Goal: Task Accomplishment & Management: Use online tool/utility

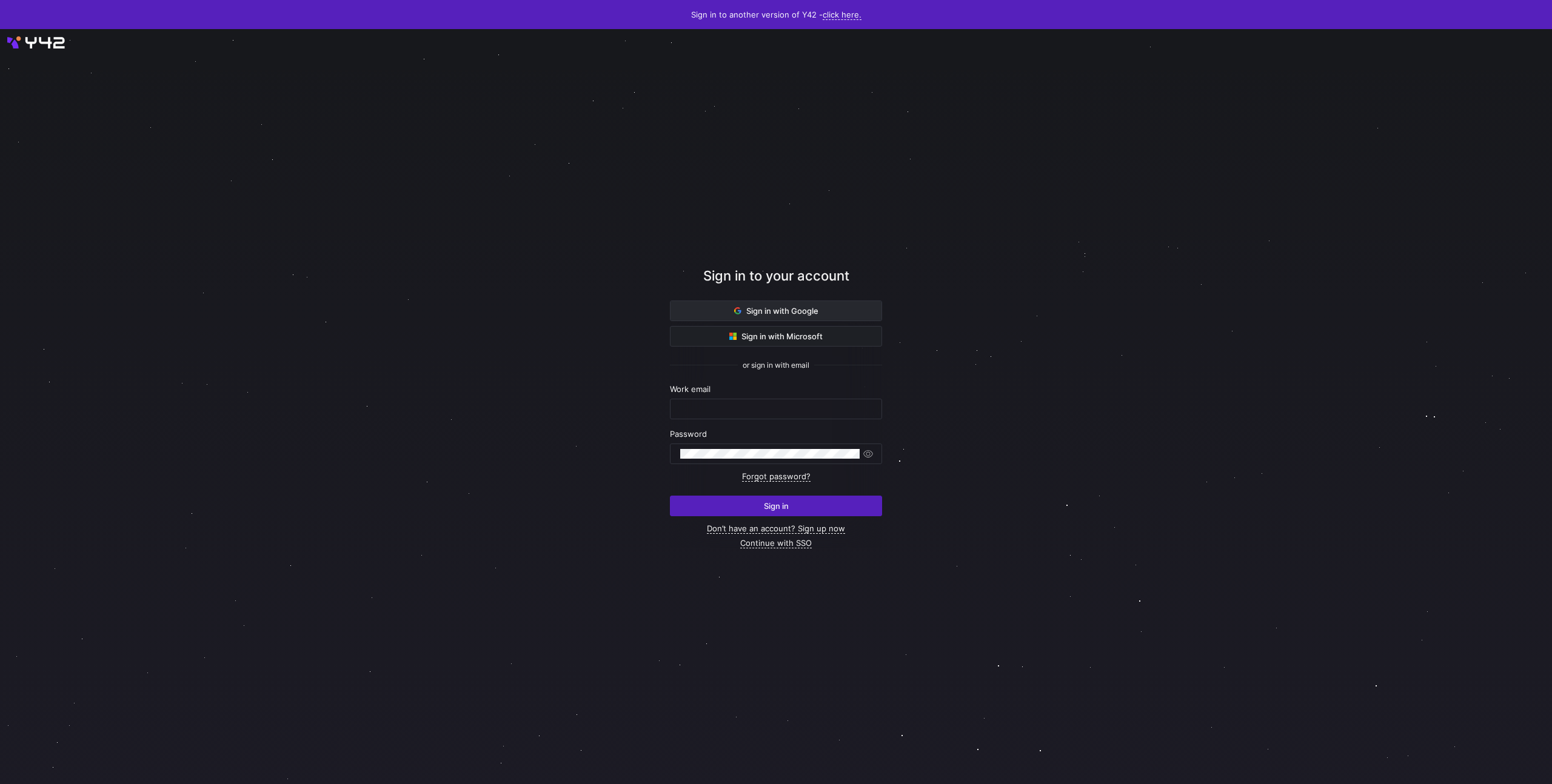
click at [839, 307] on span at bounding box center [776, 311] width 211 height 20
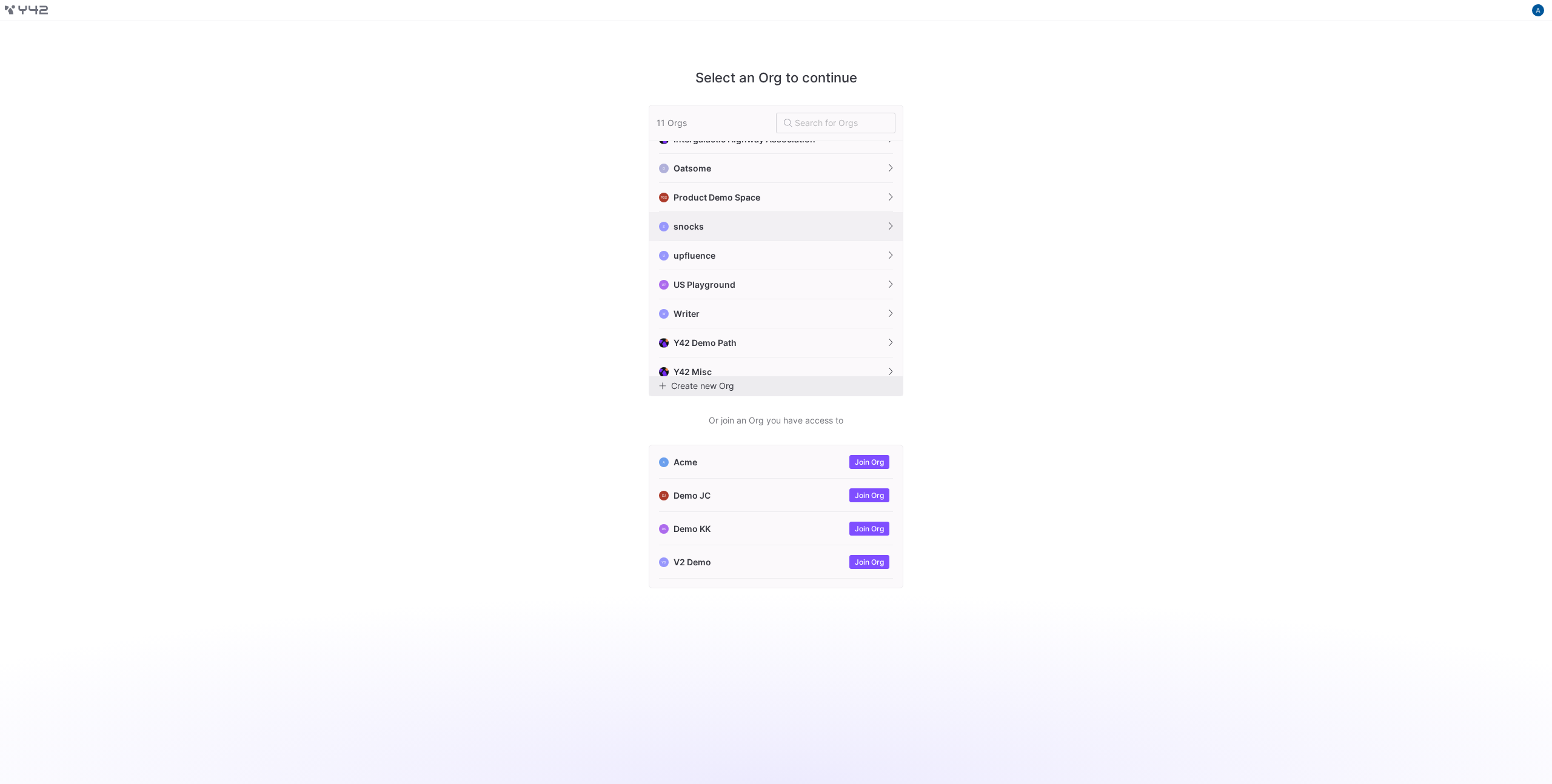
scroll to position [85, 0]
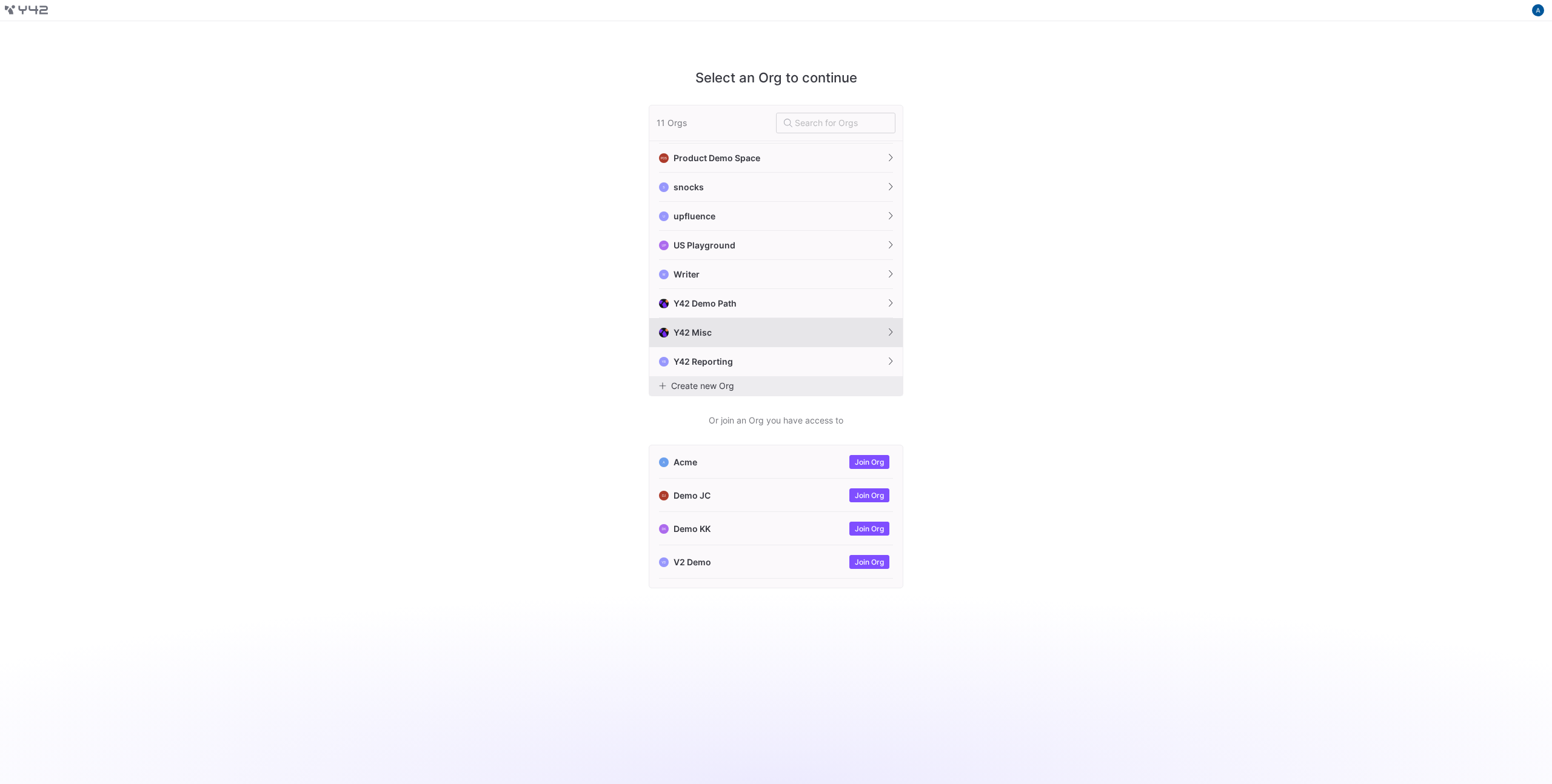
click at [748, 325] on button "Y42 Misc" at bounding box center [776, 332] width 253 height 29
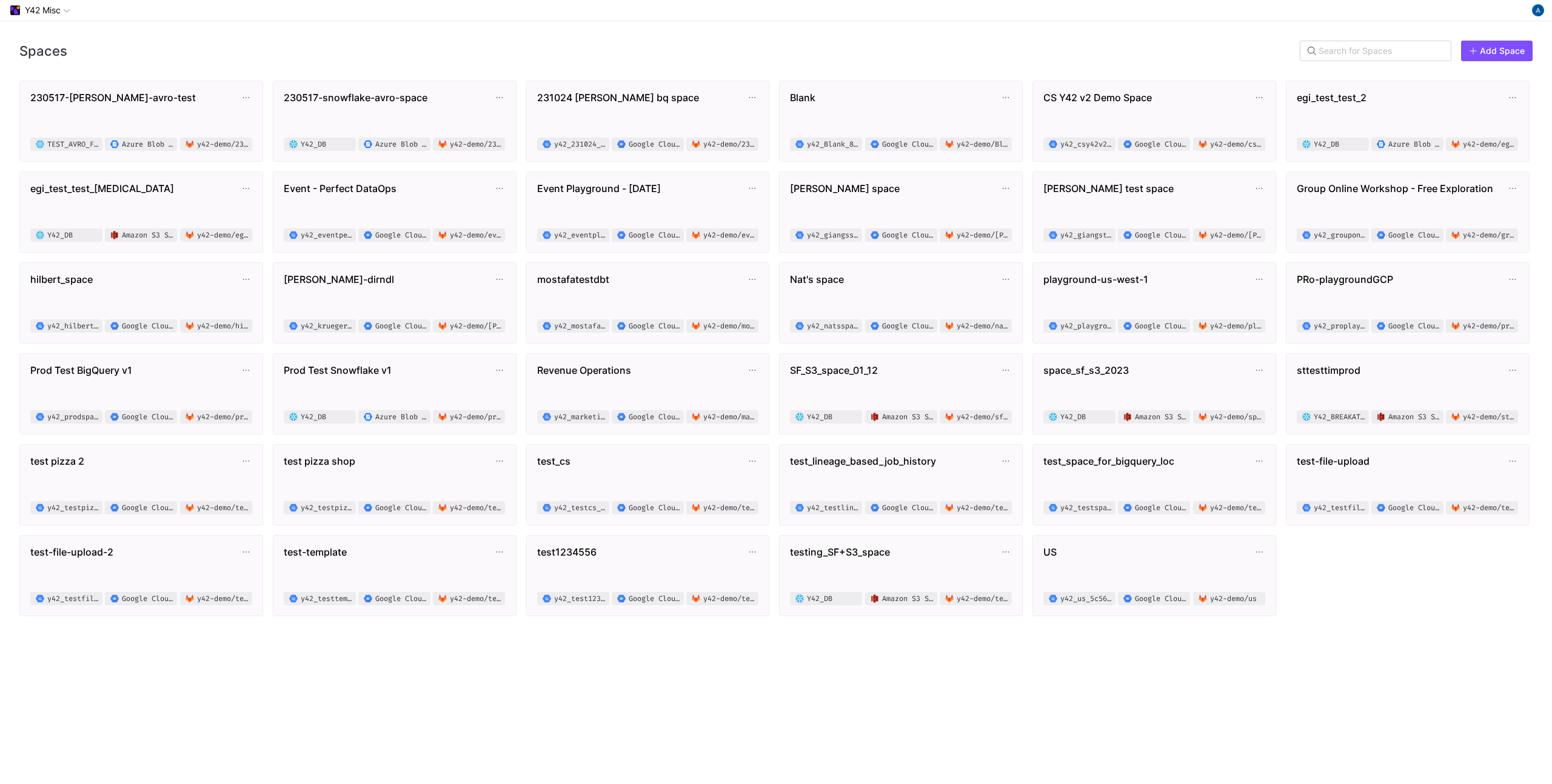
click at [1344, 39] on div "Spaces Add Space" at bounding box center [776, 50] width 1552 height 60
click at [1346, 55] on input "text" at bounding box center [1381, 50] width 125 height 10
click at [141, 345] on div "230517-[PERSON_NAME]-avro-test TEST_AVRO_FORMAT Azure Blob Storage y42-demo/230…" at bounding box center [776, 358] width 1552 height 555
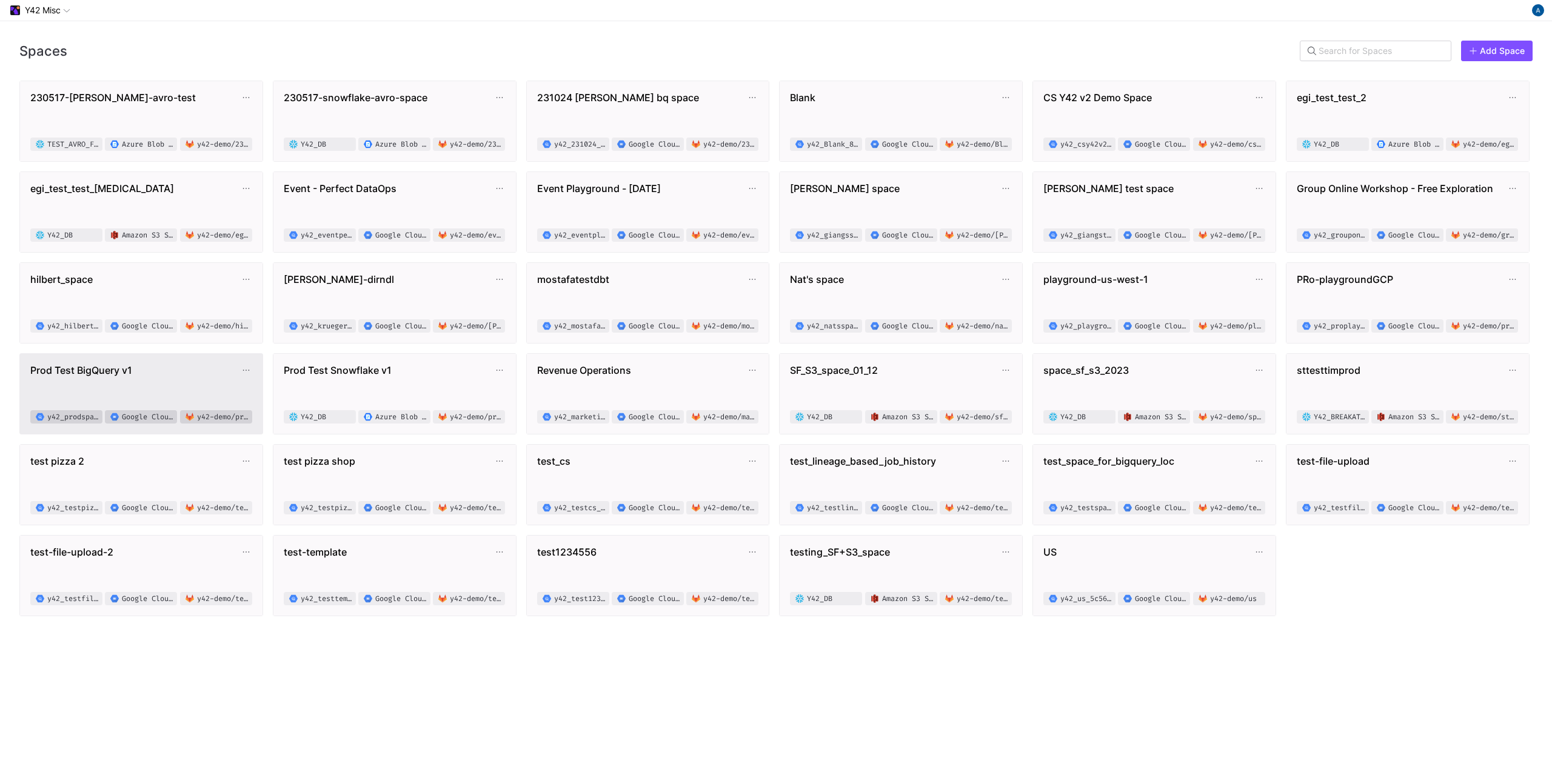
click at [137, 363] on button "Prod Test BigQuery v1 y42_prodspace2_db5767aeab414b59b3c44aca30b9bb7d Google Cl…" at bounding box center [141, 394] width 242 height 80
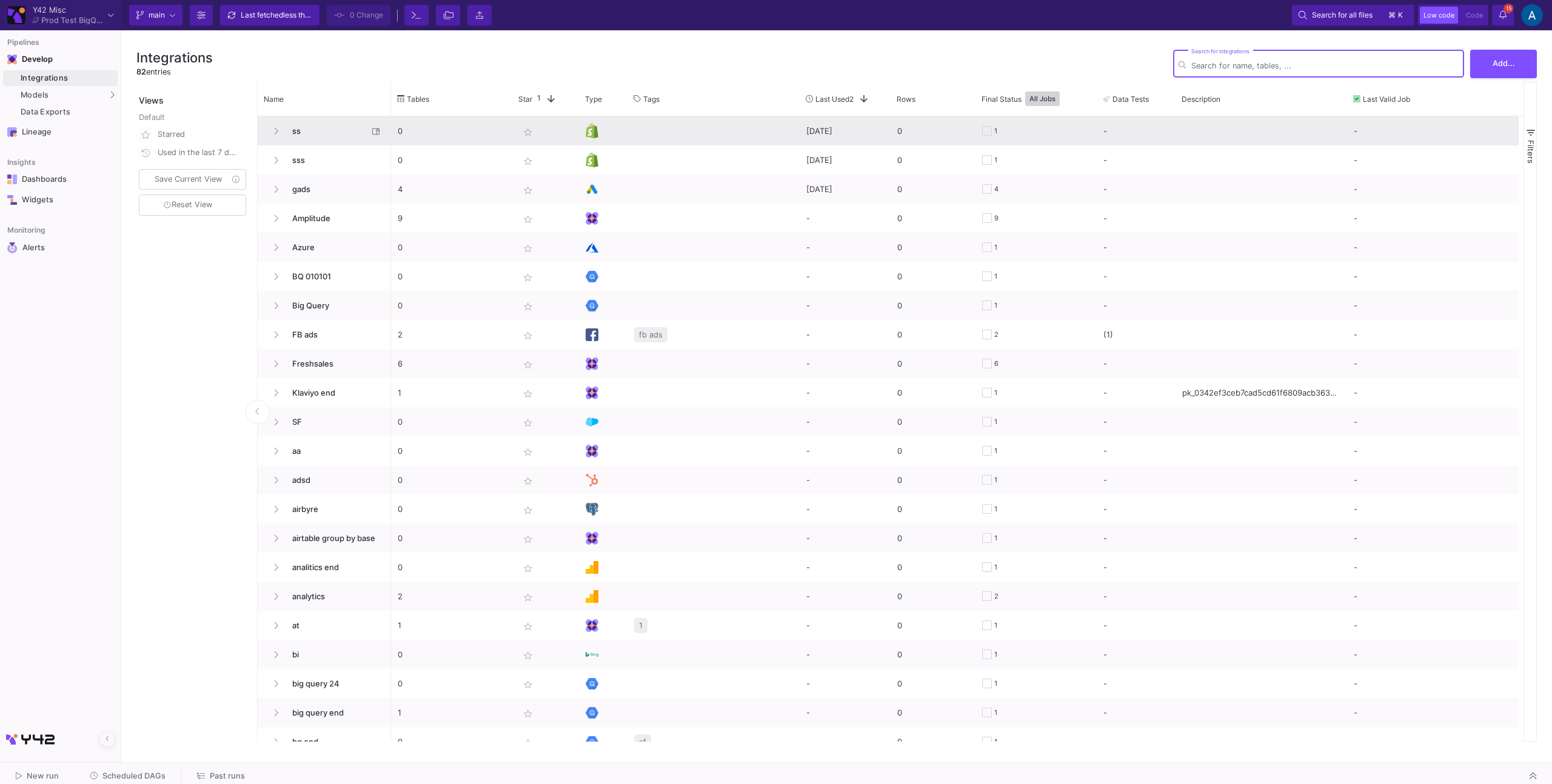
click at [318, 137] on span "ss" at bounding box center [326, 132] width 83 height 29
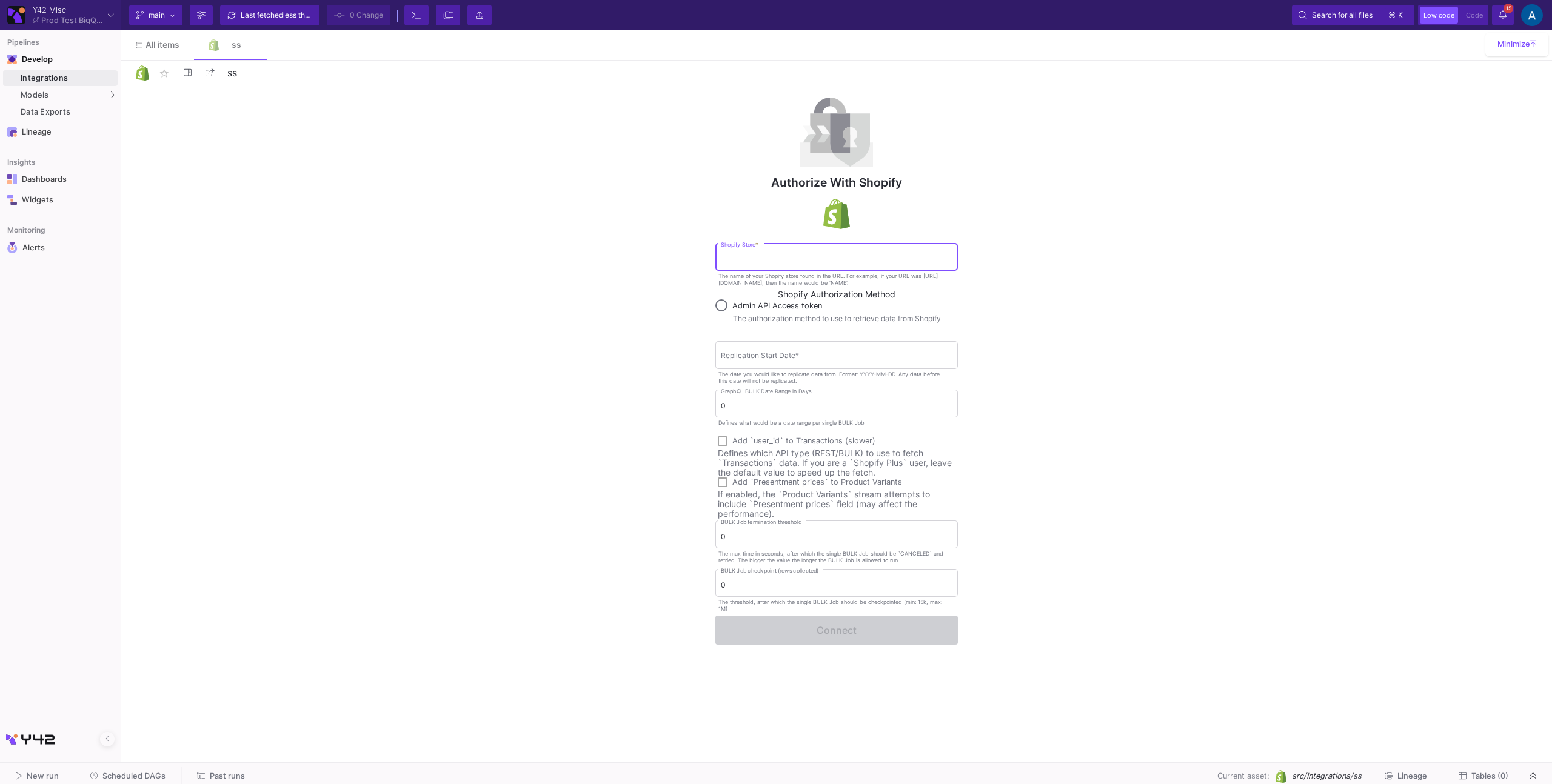
click at [780, 260] on input "Shopify Store *" at bounding box center [837, 259] width 232 height 9
type input "dat"
click at [67, 79] on div "Integrations" at bounding box center [67, 78] width 94 height 10
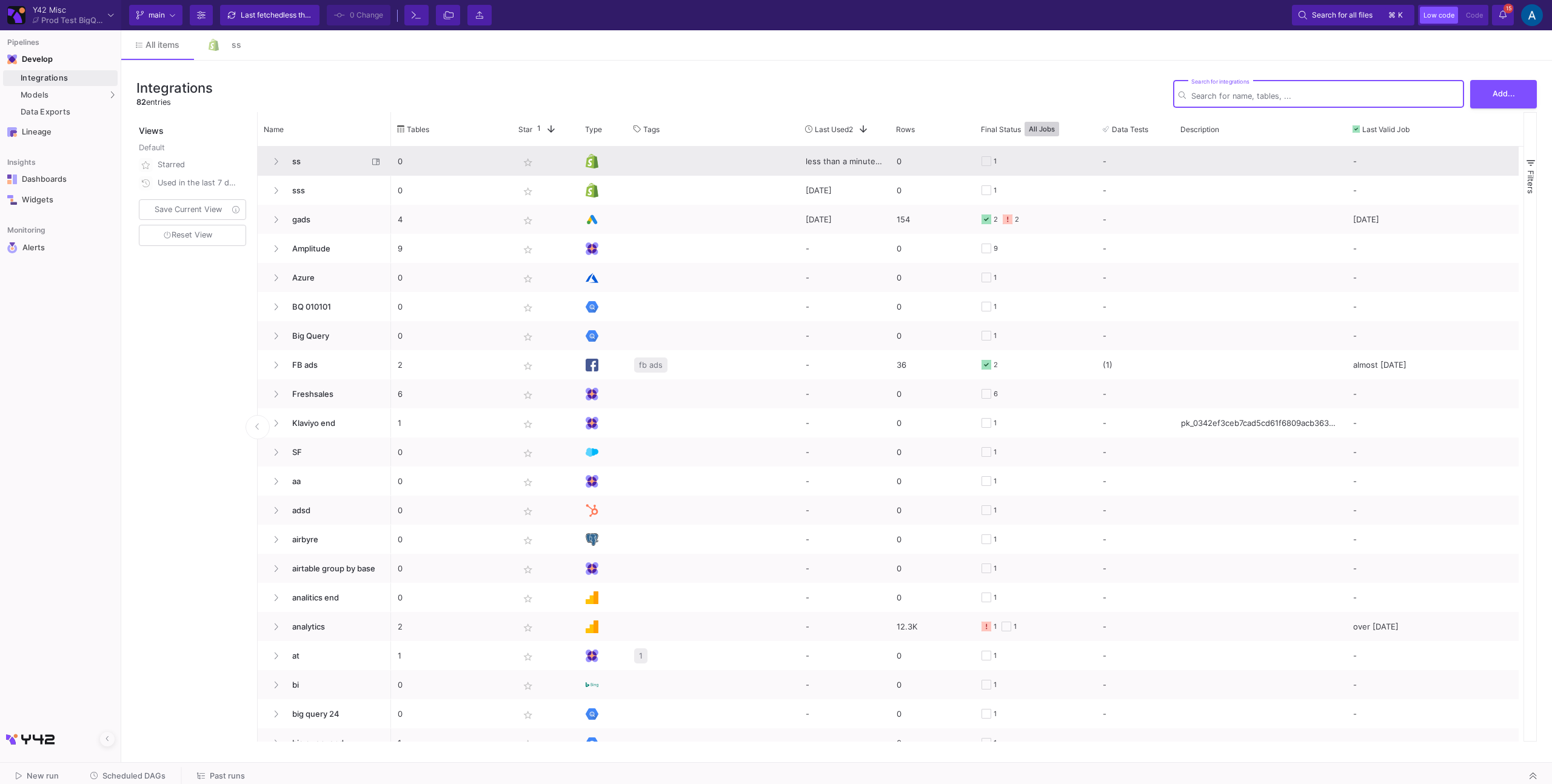
click at [337, 156] on span "ss" at bounding box center [326, 162] width 83 height 29
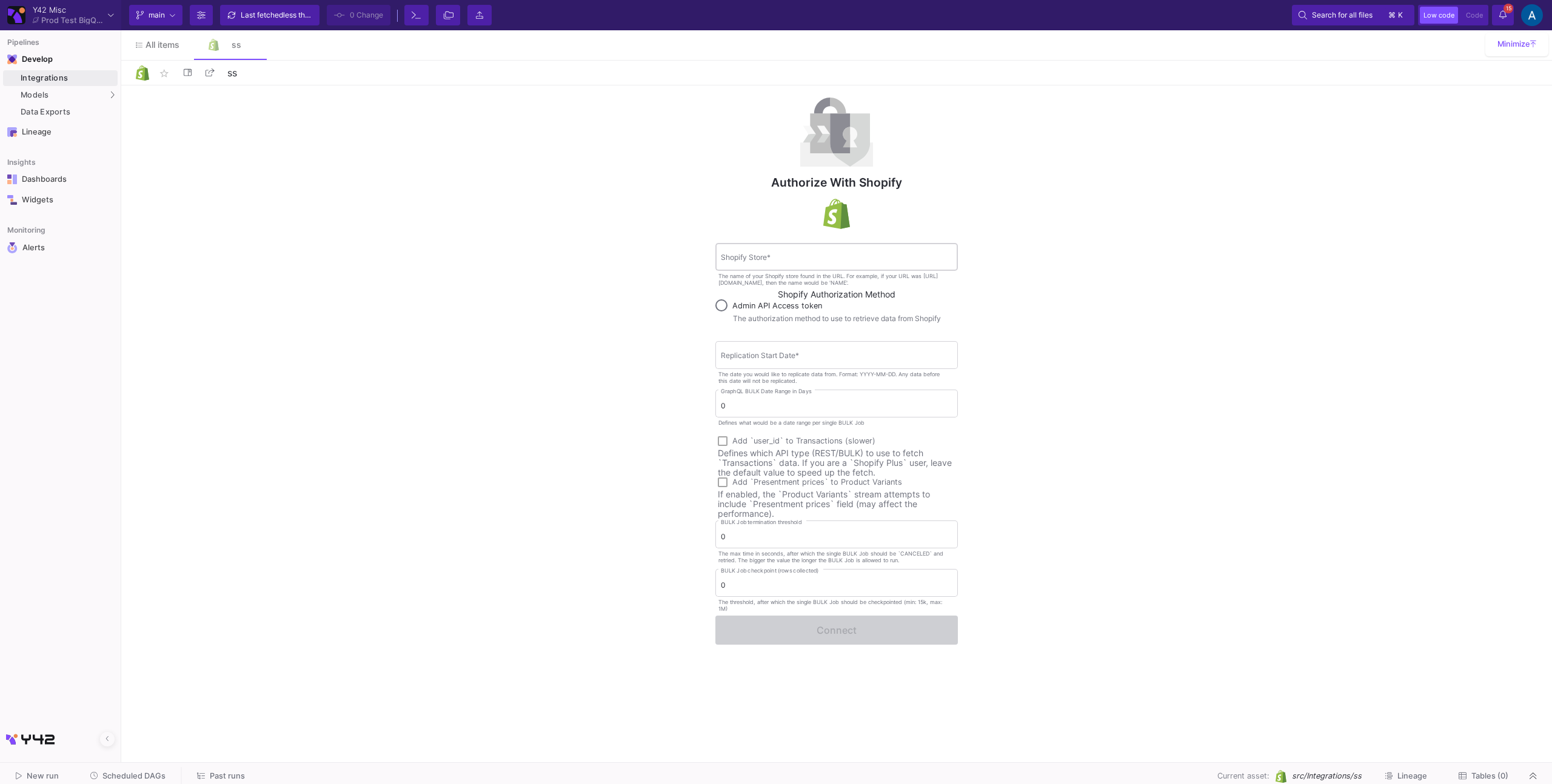
click at [743, 250] on div "Shopify Store *" at bounding box center [837, 256] width 232 height 29
paste input "datosstoretwo"
type input "datosstoretwo"
click at [719, 293] on mat-label "Shopify Authorization Method" at bounding box center [837, 294] width 242 height 10
click at [723, 303] on span at bounding box center [721, 305] width 12 height 12
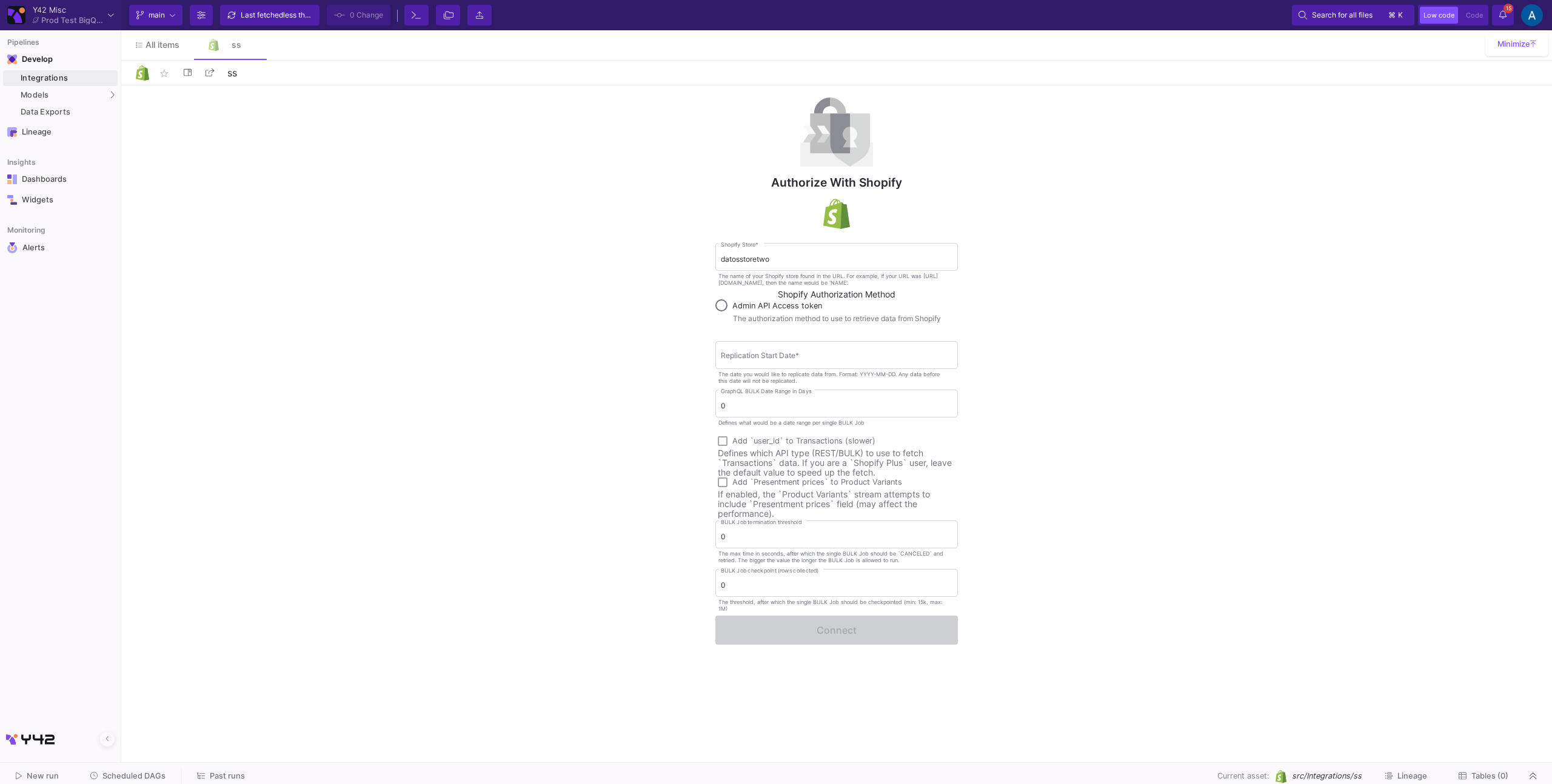
click at [723, 303] on input "Admin API Access token" at bounding box center [721, 305] width 12 height 12
radio input "true"
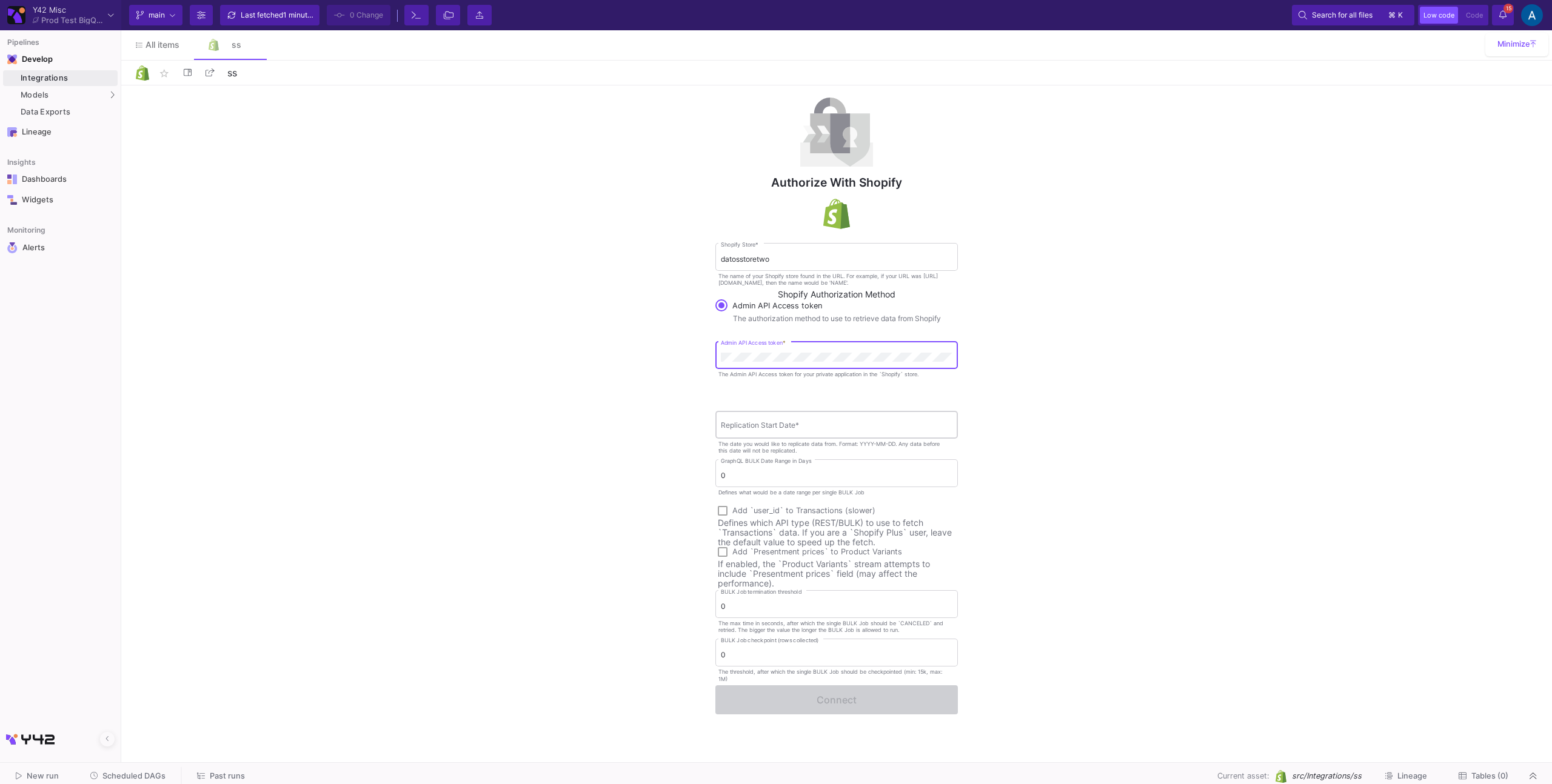
click at [816, 433] on div "Replication Start Date *" at bounding box center [837, 423] width 232 height 29
click at [818, 431] on div "Replication Start Date *" at bounding box center [837, 423] width 232 height 29
click at [820, 429] on input "Replication Start Date *" at bounding box center [837, 427] width 232 height 9
type input "2023*01*01"
click at [819, 478] on input "0" at bounding box center [837, 476] width 232 height 9
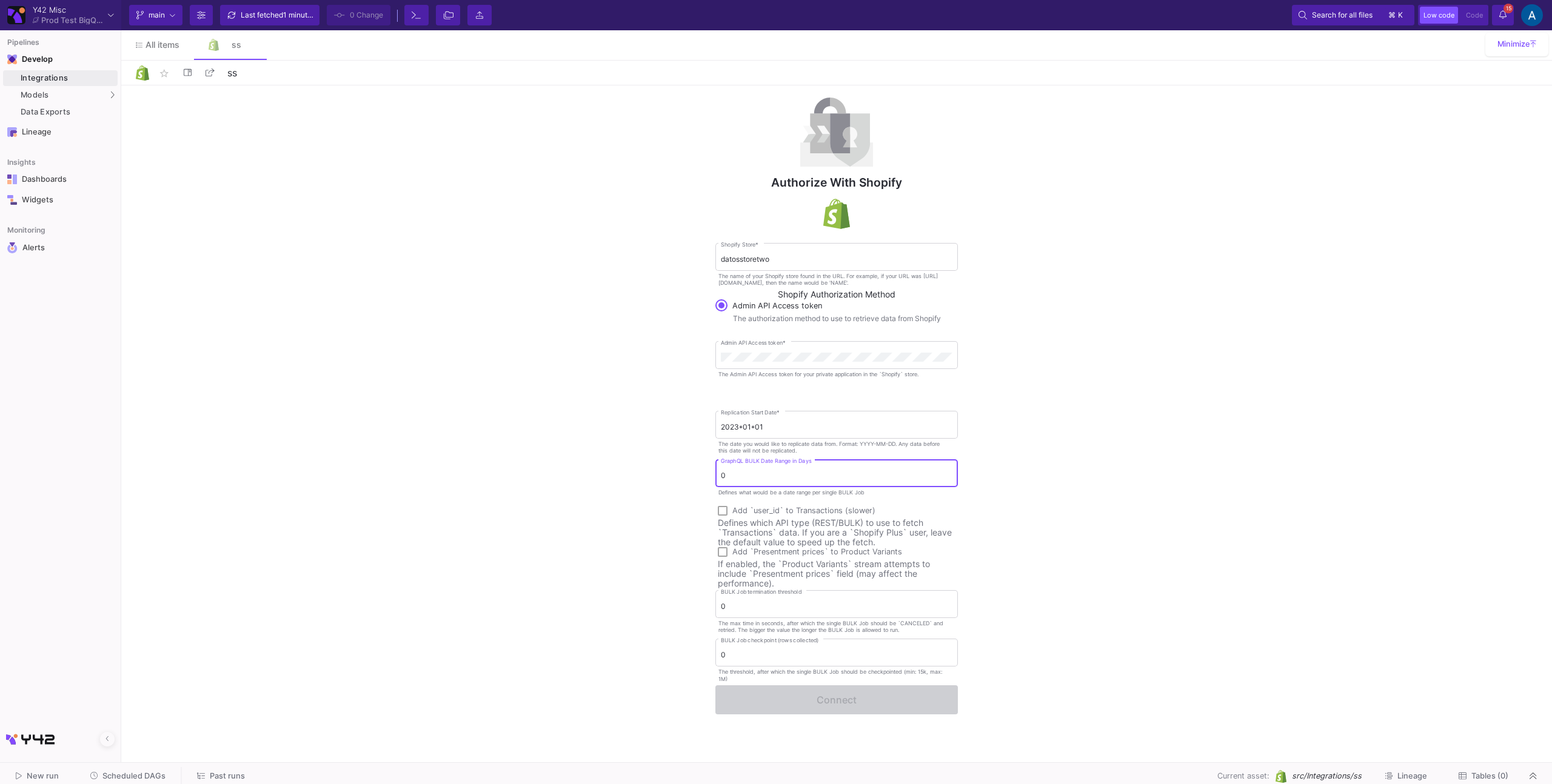
click at [748, 475] on input "0" at bounding box center [837, 476] width 232 height 9
click at [700, 508] on div "Authorize with Shopify datosstoretwo Shopify Store * The name of your Shopify s…" at bounding box center [836, 421] width 1430 height 671
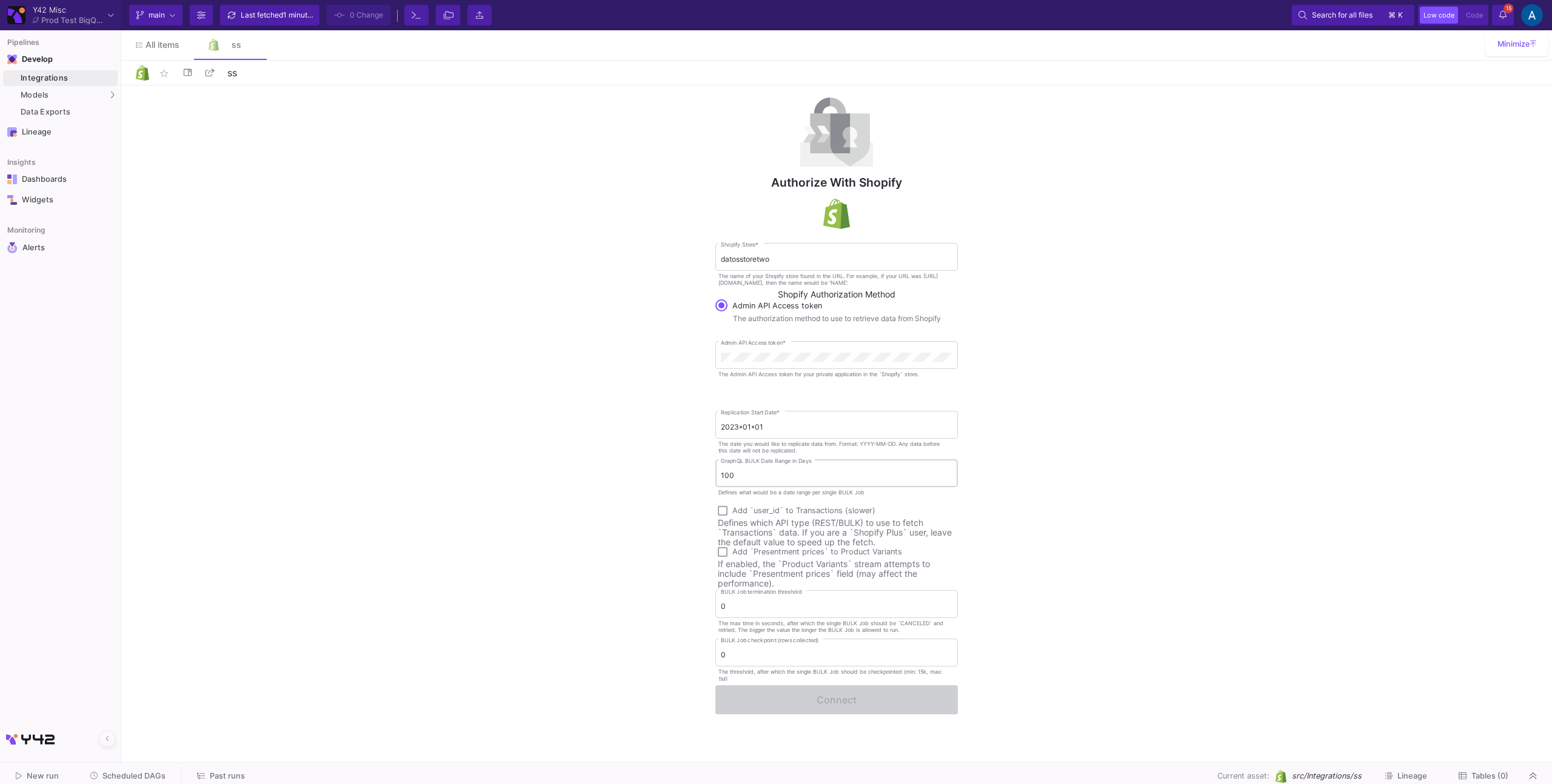
click at [730, 476] on input "100" at bounding box center [837, 476] width 232 height 9
type input "7"
click at [749, 422] on input "2023*01*01" at bounding box center [837, 427] width 232 height 9
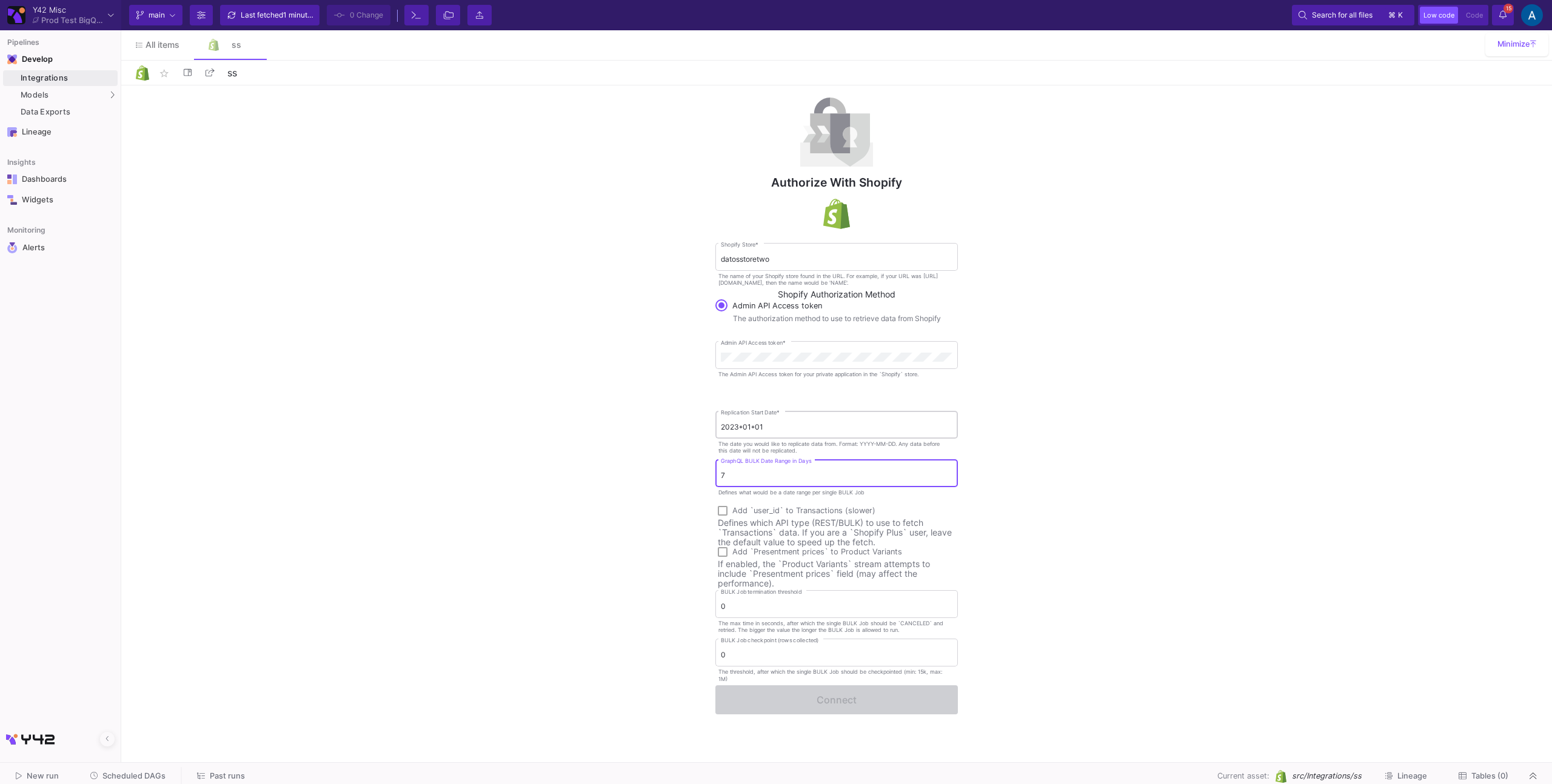
click at [749, 422] on input "2023*01*01" at bounding box center [837, 427] width 232 height 9
click at [800, 430] on input "2023*01*01" at bounding box center [837, 427] width 232 height 9
click at [783, 426] on input "2023*01*01" at bounding box center [837, 427] width 232 height 9
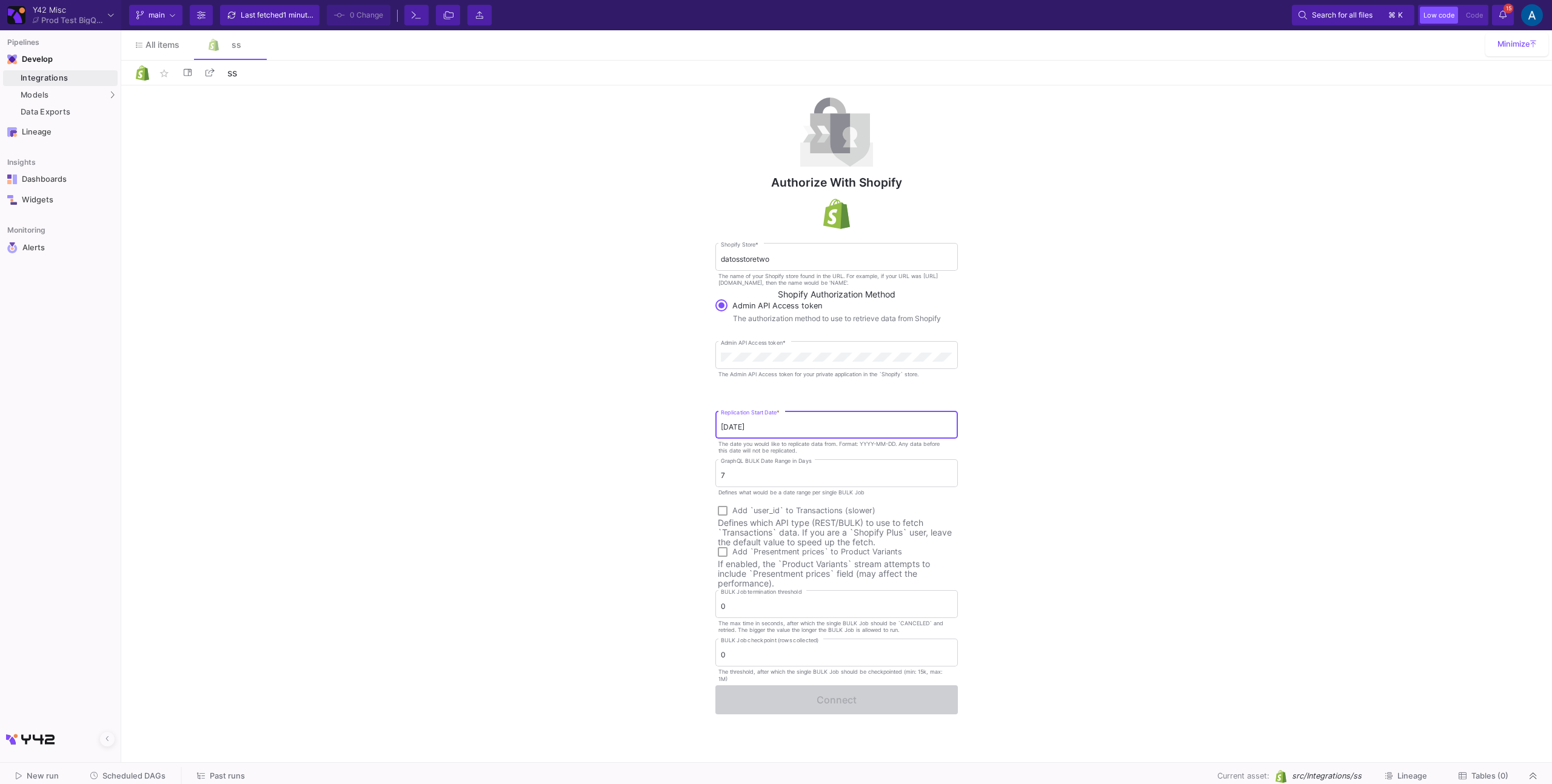
type input "[DATE]"
click at [688, 522] on div "Authorize with Shopify datosstoretwo Shopify Store * The name of your Shopify s…" at bounding box center [836, 421] width 1430 height 671
click at [725, 588] on div "0 BULK Job termination threshold" at bounding box center [837, 603] width 232 height 29
click at [569, 552] on div "Authorize with Shopify datosstoretwo Shopify Store * The name of your Shopify s…" at bounding box center [836, 421] width 1430 height 671
click at [769, 594] on div "0 BULK Job termination threshold" at bounding box center [837, 603] width 232 height 29
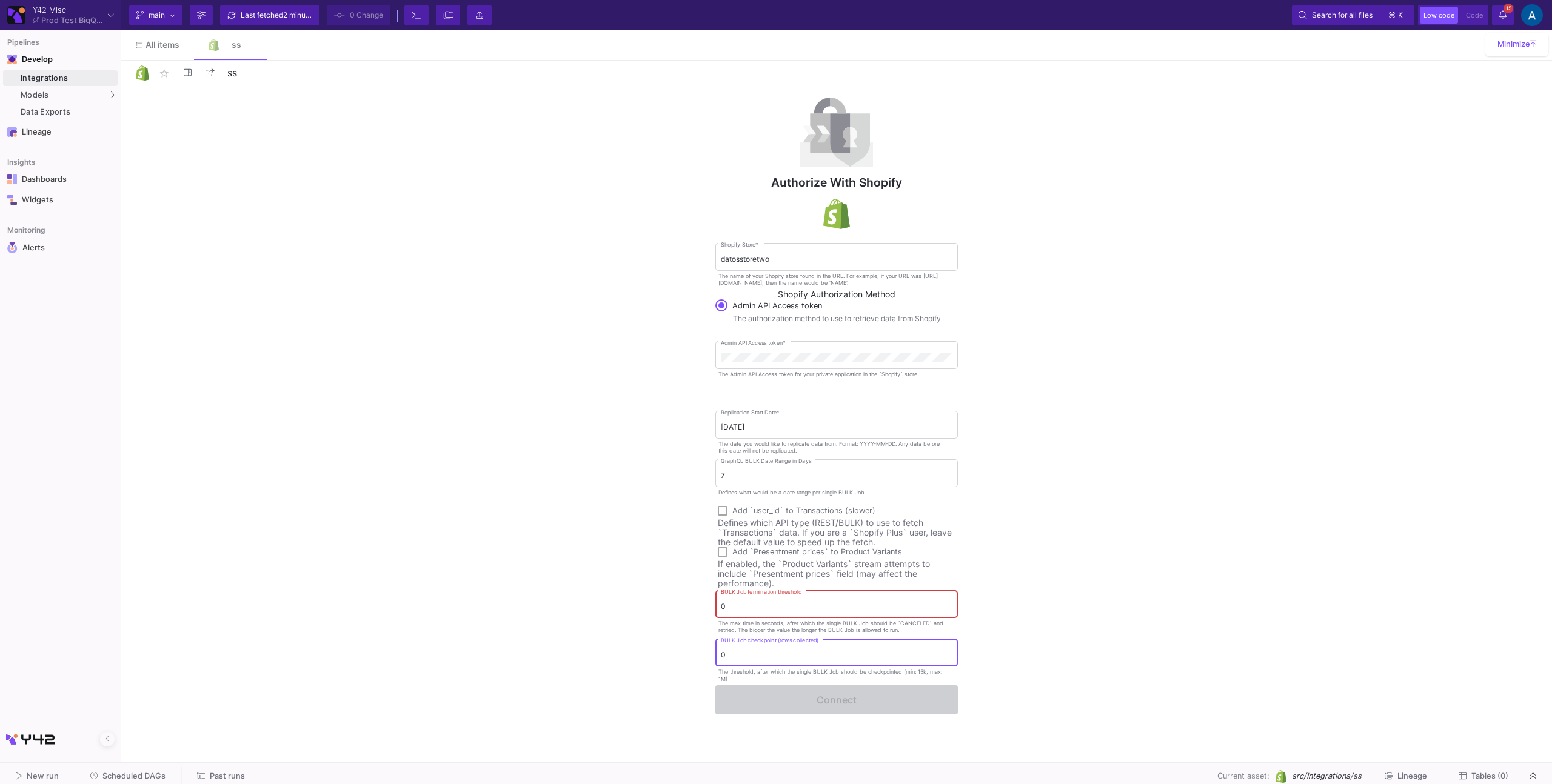
click at [758, 655] on input "0" at bounding box center [837, 655] width 232 height 9
click at [772, 589] on div "0 BULK Job termination threshold" at bounding box center [837, 603] width 232 height 29
click at [780, 524] on div "Defines which API type (REST/BULK) to use to fetch `Transactions` data. If you …" at bounding box center [836, 533] width 238 height 29
click at [776, 611] on div "0 BULK Job termination threshold" at bounding box center [837, 603] width 232 height 29
click at [778, 603] on input "0" at bounding box center [837, 607] width 232 height 9
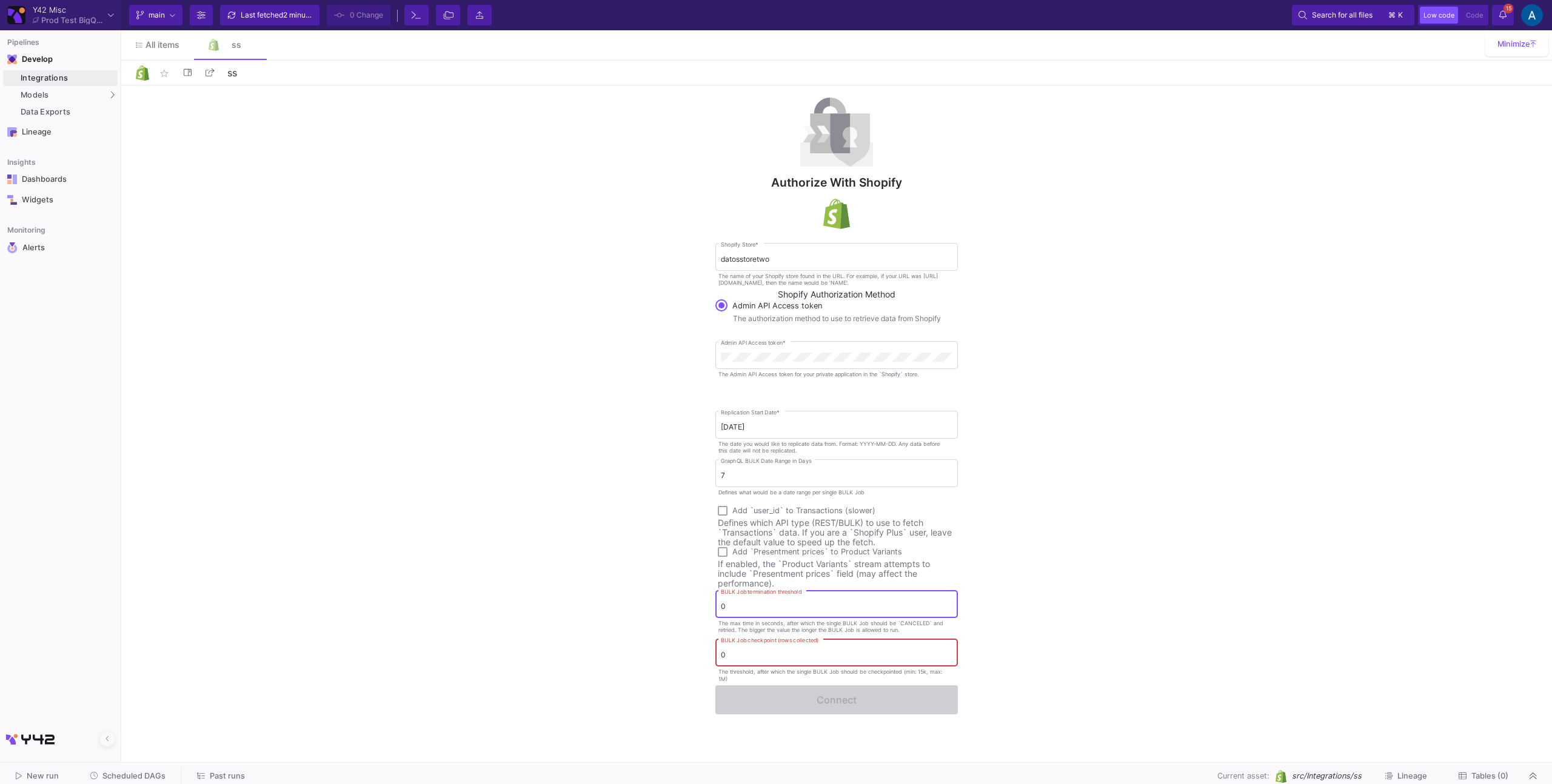
click at [778, 603] on input "0" at bounding box center [837, 607] width 232 height 9
click at [768, 655] on input "0" at bounding box center [837, 655] width 232 height 9
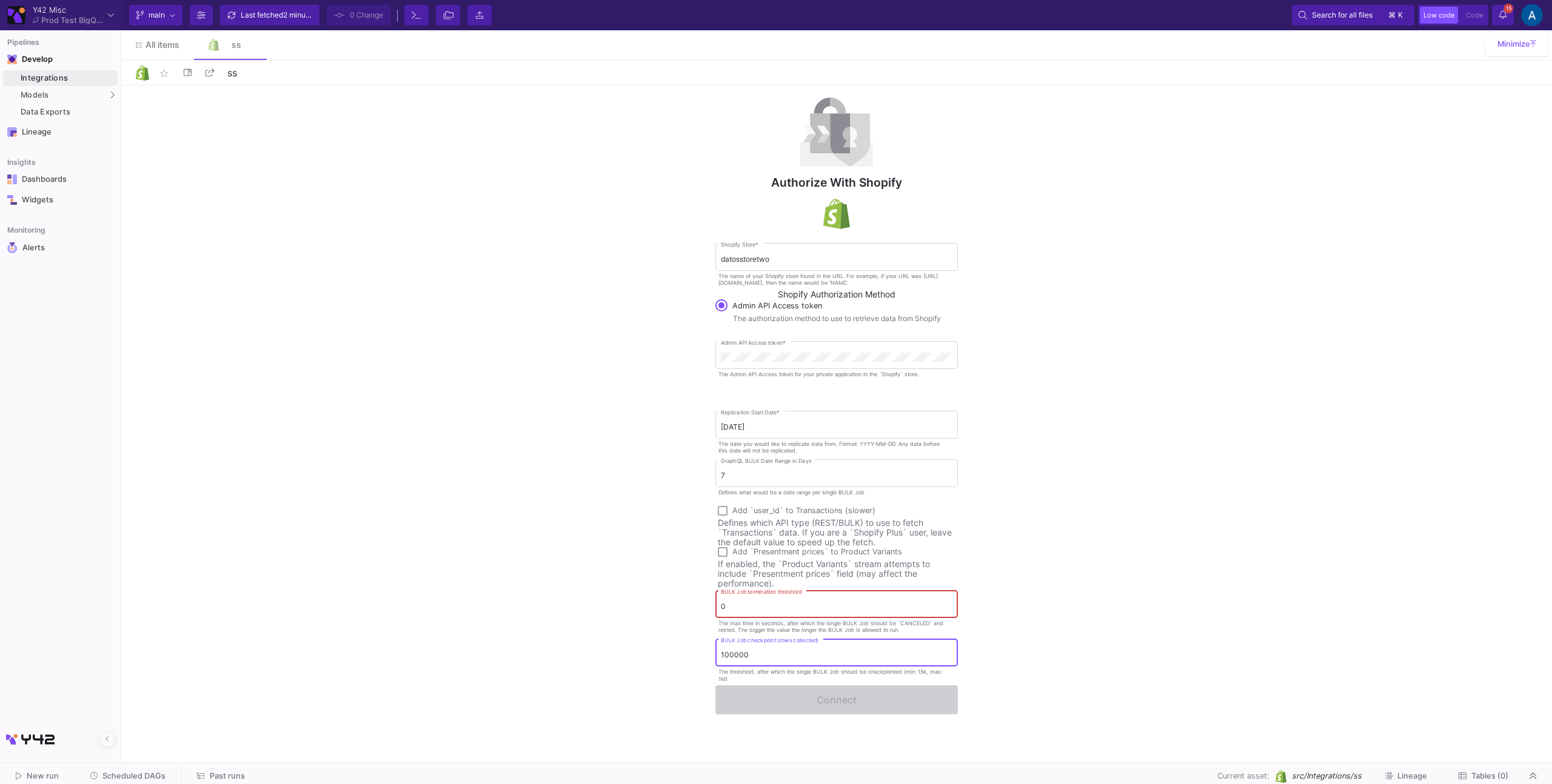
type input "100000"
click at [821, 609] on input "0" at bounding box center [837, 607] width 232 height 9
click at [847, 745] on div "Authorize with Shopify datosstoretwo Shopify Store * The name of your Shopify s…" at bounding box center [836, 421] width 1430 height 671
click at [833, 602] on input "0" at bounding box center [837, 607] width 232 height 9
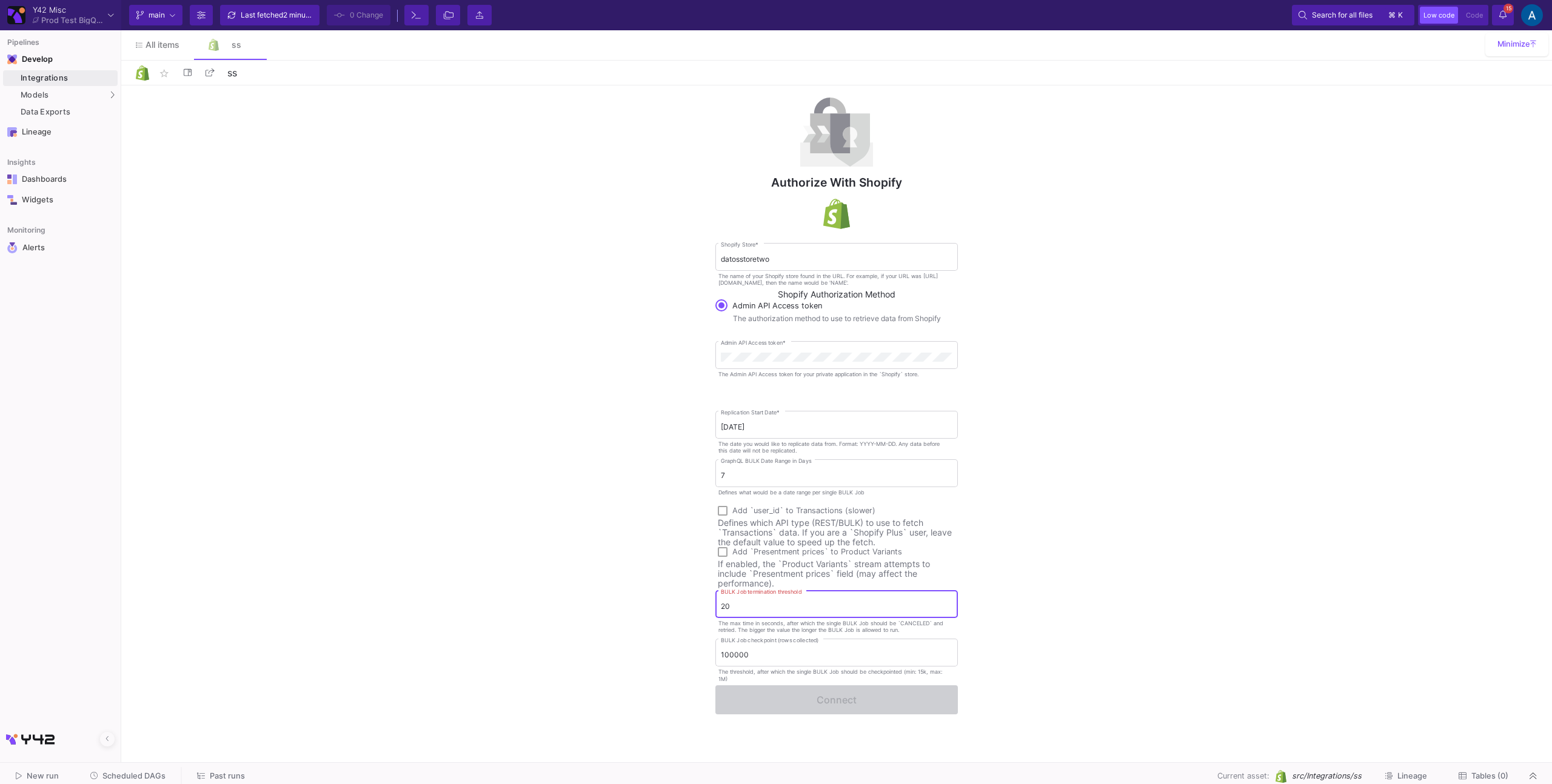
type input "2"
click at [843, 606] on input "1" at bounding box center [837, 607] width 232 height 9
click at [797, 667] on div "100000 BULK Job checkpoint (rows collected) The threshold, after which the sing…" at bounding box center [837, 657] width 242 height 37
click at [757, 603] on input "1" at bounding box center [837, 607] width 232 height 9
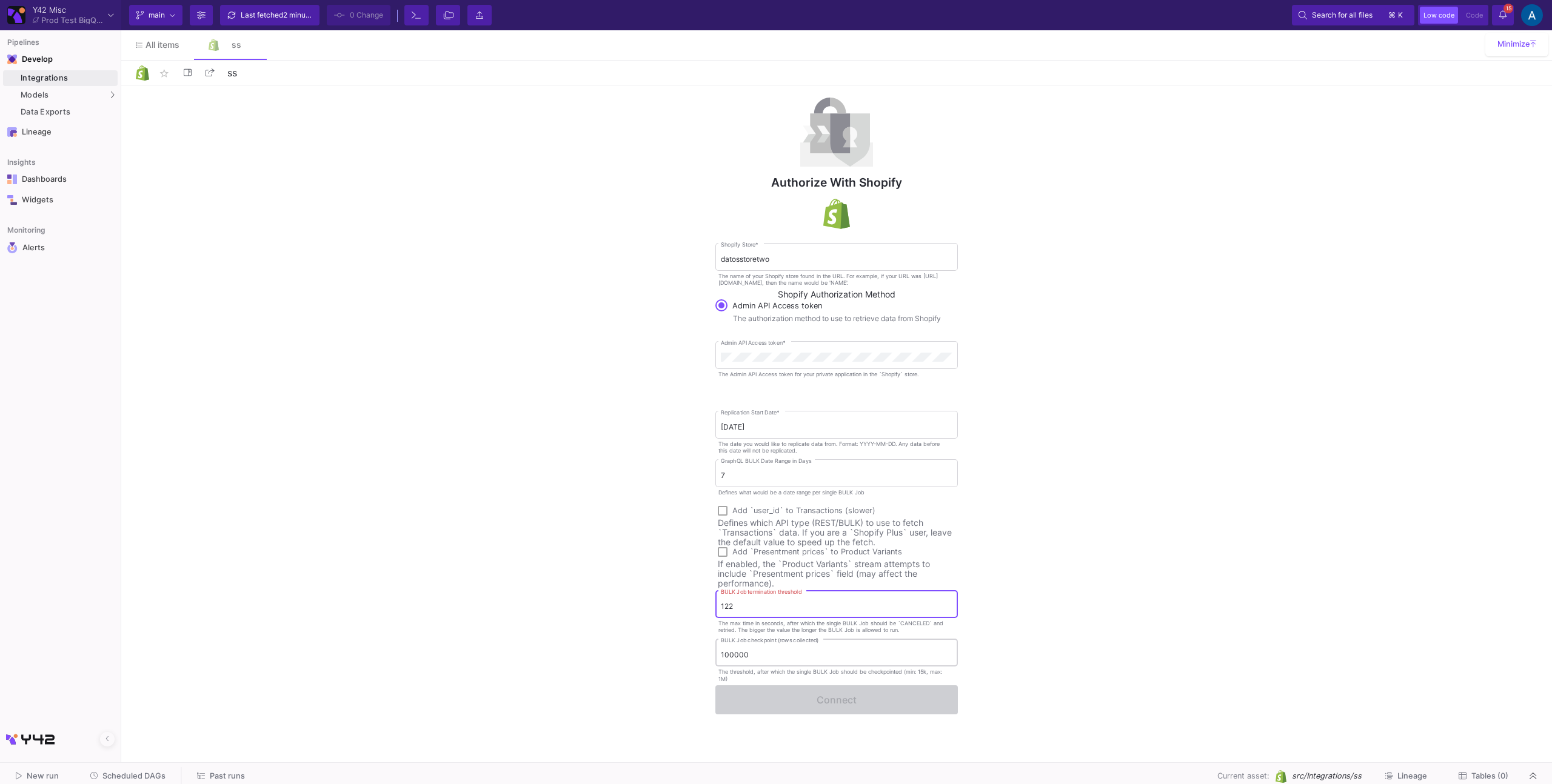
click at [768, 652] on input "100000" at bounding box center [837, 655] width 232 height 9
click at [770, 615] on div "122 BULK Job termination threshold" at bounding box center [837, 603] width 232 height 29
click at [772, 609] on input "122" at bounding box center [837, 607] width 232 height 9
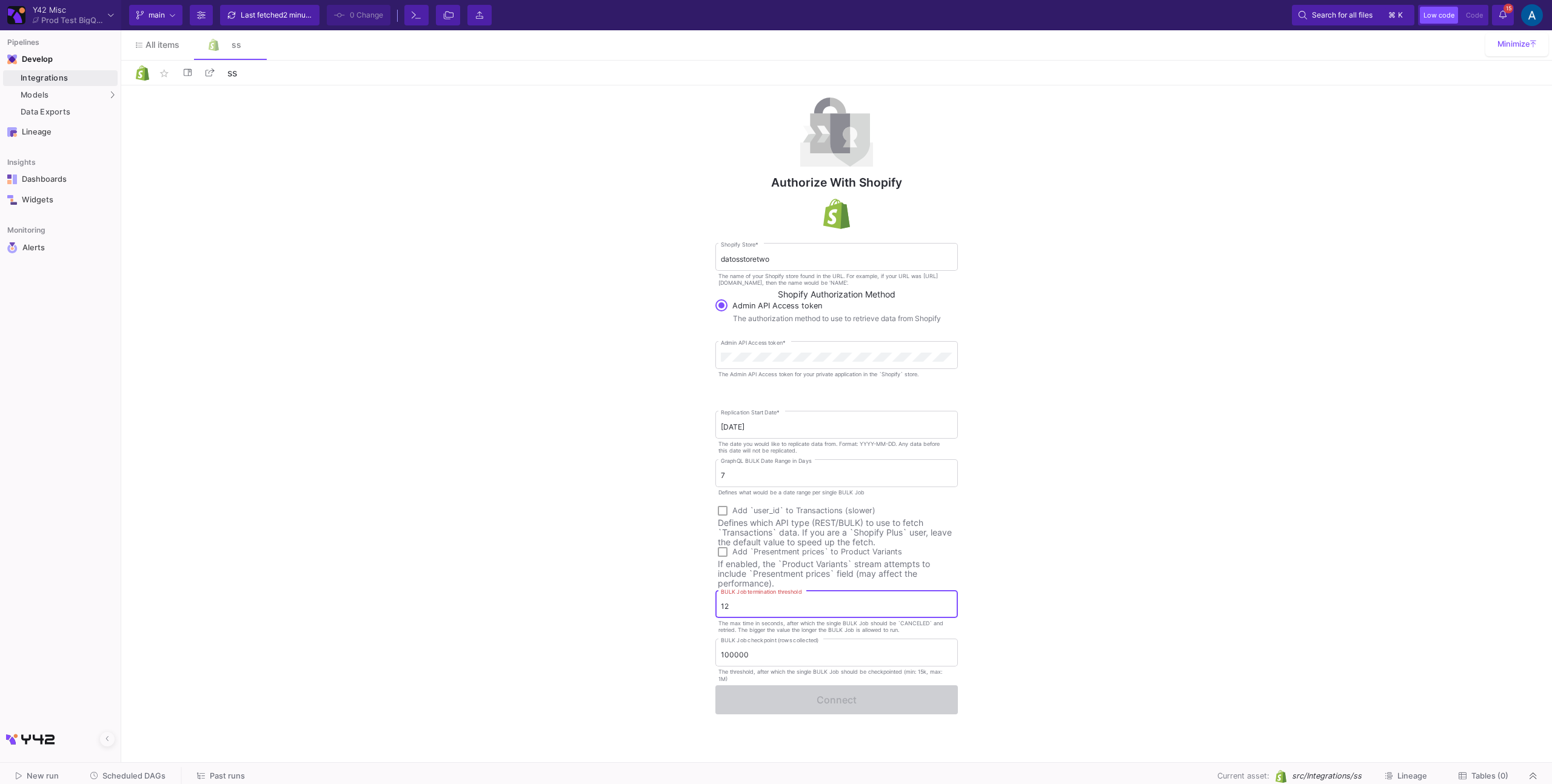
type input "1"
click at [520, 610] on div "Authorize with Shopify datosstoretwo Shopify Store * The name of your Shopify s…" at bounding box center [836, 421] width 1430 height 671
click at [783, 604] on input "BULK Job termination threshold" at bounding box center [837, 607] width 232 height 9
paste input "3600"
type input "3600"
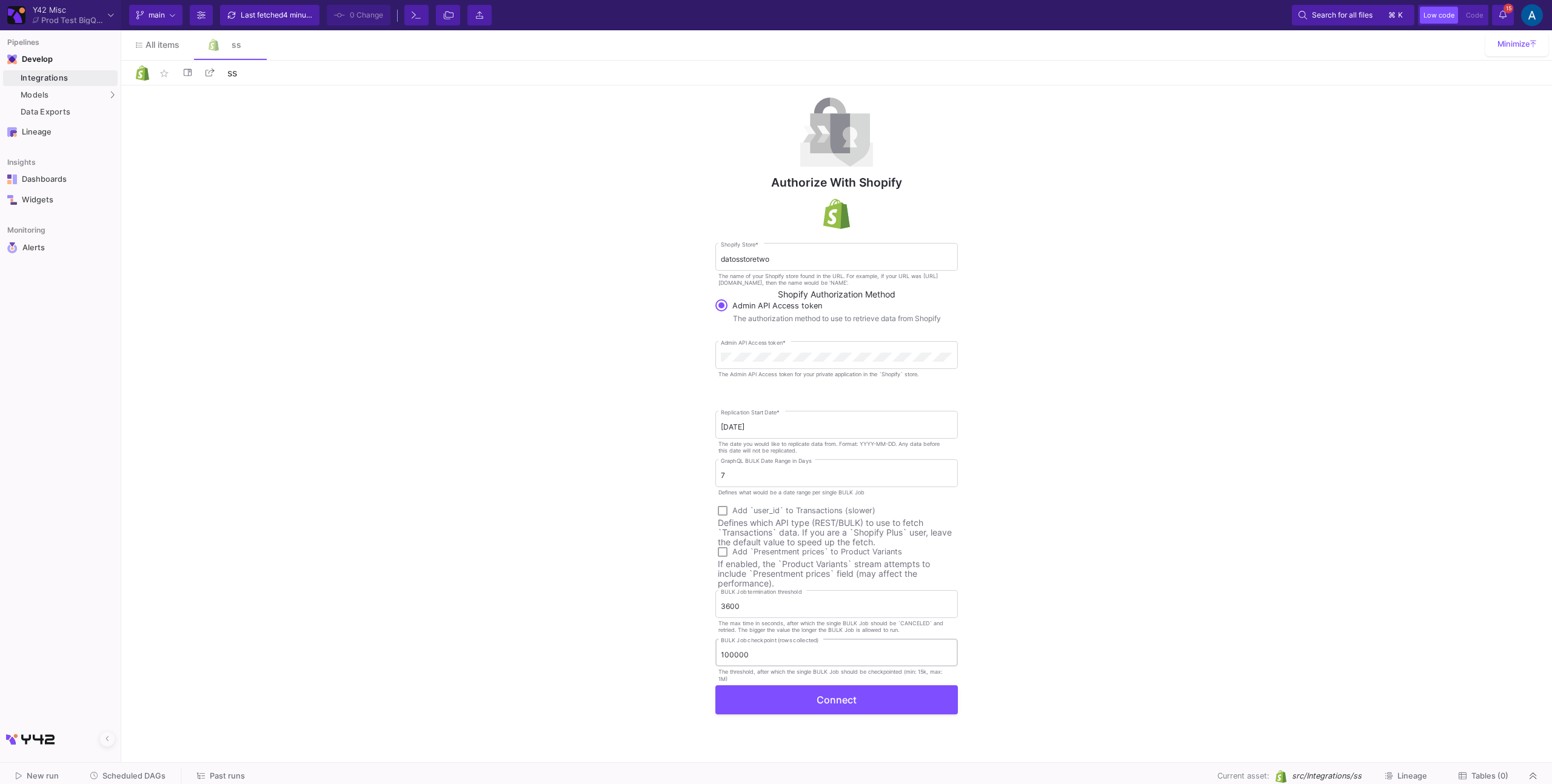
click at [913, 662] on div "100000 BULK Job checkpoint (rows collected)" at bounding box center [837, 651] width 232 height 29
click at [843, 694] on span "Connect" at bounding box center [836, 698] width 40 height 12
